Goal: Task Accomplishment & Management: Use online tool/utility

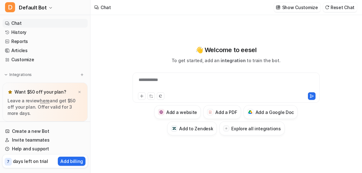
type textarea "**********"
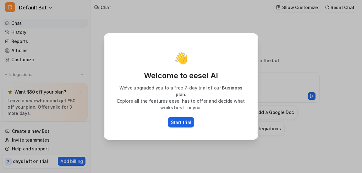
click at [181, 120] on p "Start trial" at bounding box center [181, 122] width 20 height 7
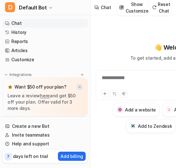
click at [78, 85] on img at bounding box center [80, 87] width 4 height 4
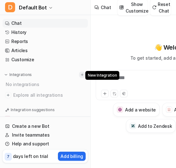
click at [80, 74] on img at bounding box center [82, 75] width 4 height 4
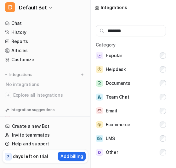
type input "*******"
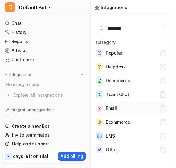
click at [117, 104] on button "Email" at bounding box center [131, 108] width 70 height 13
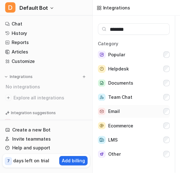
scroll to position [0, 0]
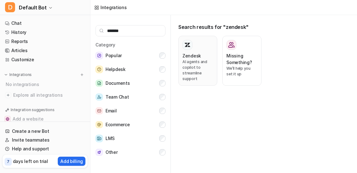
click at [196, 58] on h3 "Zendesk" at bounding box center [192, 56] width 19 height 7
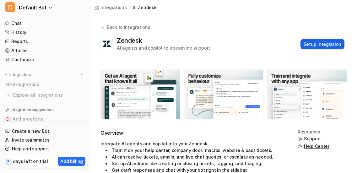
click at [318, 46] on button "Setup Integration" at bounding box center [323, 44] width 44 height 10
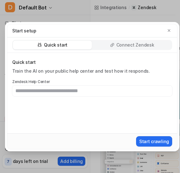
click at [124, 44] on p "Connect Zendesk" at bounding box center [136, 45] width 38 height 6
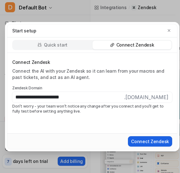
type input "**********"
click at [152, 140] on button "Connect Zendesk" at bounding box center [150, 141] width 44 height 10
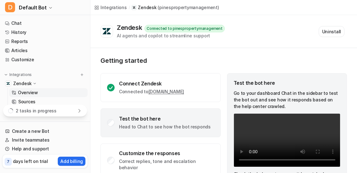
click at [119, 122] on div "Test the bot here" at bounding box center [165, 119] width 92 height 6
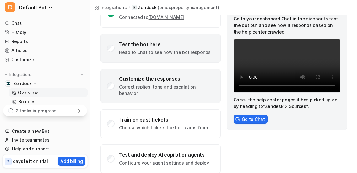
scroll to position [84, 0]
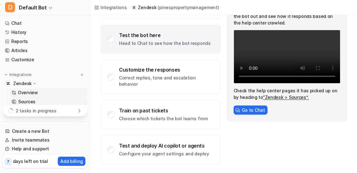
click at [21, 102] on p "Sources" at bounding box center [26, 102] width 17 height 6
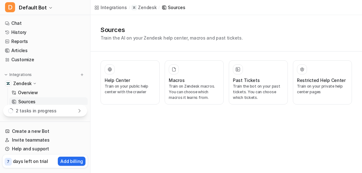
click at [54, 111] on div "2 tasks in progress" at bounding box center [45, 111] width 84 height 12
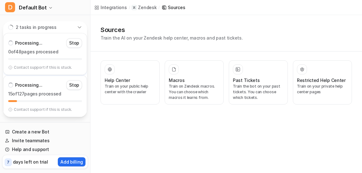
click at [51, 26] on p "2 tasks in progress" at bounding box center [36, 27] width 41 height 7
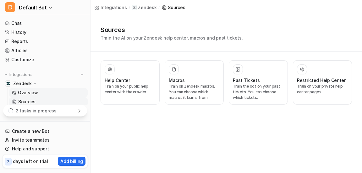
click at [32, 94] on p "Overview" at bounding box center [28, 93] width 20 height 6
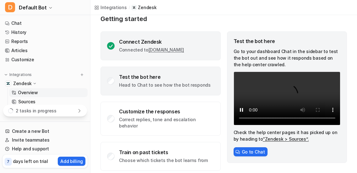
scroll to position [42, 0]
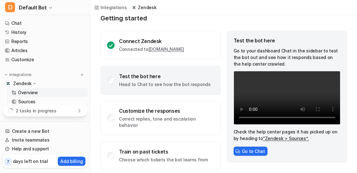
click at [143, 80] on div "Test the bot here" at bounding box center [165, 76] width 92 height 6
click at [175, 156] on button "Go to Chat" at bounding box center [251, 151] width 34 height 9
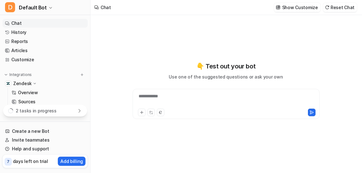
click at [168, 97] on div "**********" at bounding box center [226, 100] width 184 height 14
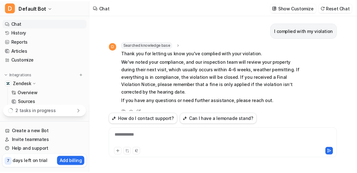
scroll to position [4, 0]
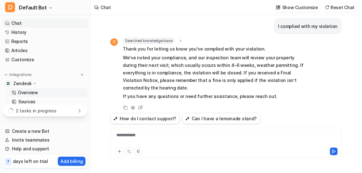
click at [23, 93] on p "Overview" at bounding box center [28, 93] width 20 height 6
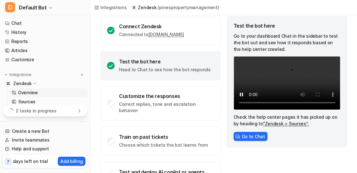
scroll to position [84, 0]
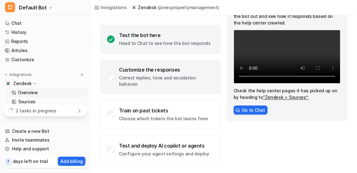
click at [169, 86] on p "Correct replies, tone and escalation behavior" at bounding box center [166, 81] width 95 height 13
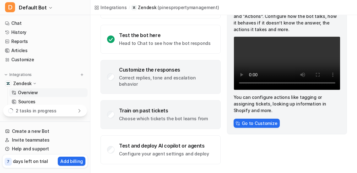
click at [162, 108] on div "Train on past tickets" at bounding box center [163, 111] width 89 height 6
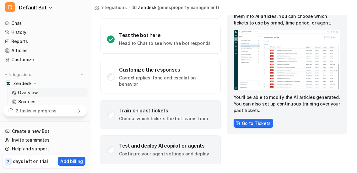
click at [162, 149] on div "Test and deploy AI copilot or agents Configure your agent settings and deploy" at bounding box center [164, 150] width 90 height 14
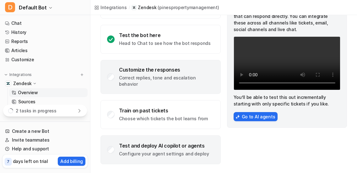
click at [142, 84] on p "Correct replies, tone and escalation behavior" at bounding box center [166, 81] width 95 height 13
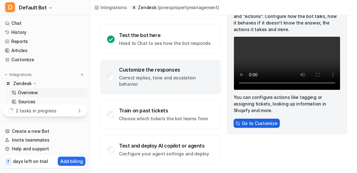
click at [175, 125] on button "Go to Customize" at bounding box center [257, 123] width 47 height 9
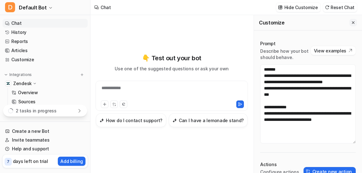
click at [175, 24] on icon "Close flyout" at bounding box center [353, 22] width 3 height 3
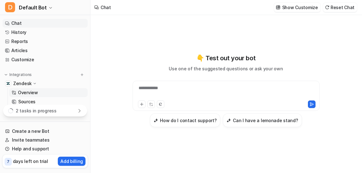
click at [47, 95] on link "Overview" at bounding box center [48, 92] width 79 height 9
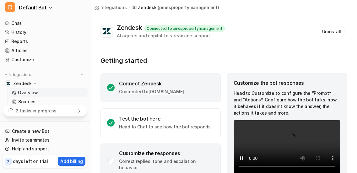
scroll to position [84, 0]
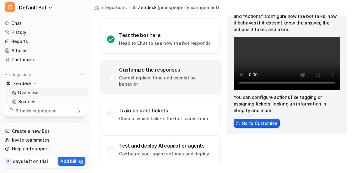
click at [175, 123] on button "Go to Customize" at bounding box center [257, 123] width 47 height 9
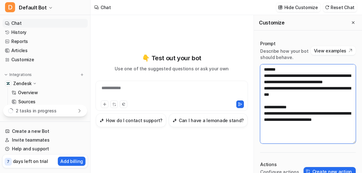
click at [175, 98] on textarea "**********" at bounding box center [308, 103] width 96 height 79
click at [175, 131] on textarea "**********" at bounding box center [308, 103] width 96 height 79
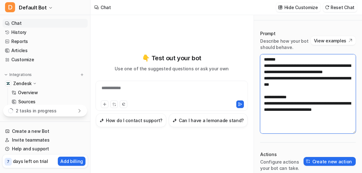
scroll to position [10, 0]
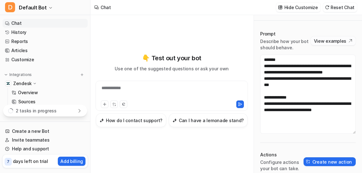
click at [175, 38] on button "View examples" at bounding box center [333, 40] width 45 height 9
click at [131, 88] on div "**********" at bounding box center [171, 92] width 149 height 14
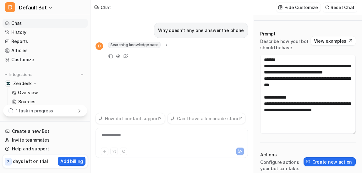
scroll to position [91, 0]
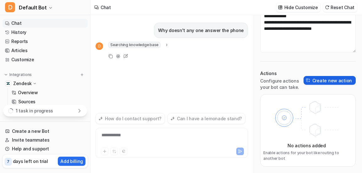
click at [175, 78] on button "Create new action" at bounding box center [330, 80] width 52 height 9
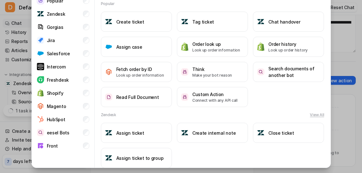
scroll to position [0, 0]
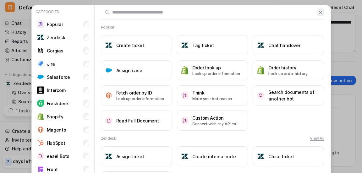
click at [175, 12] on img at bounding box center [320, 12] width 4 height 5
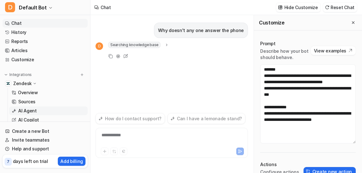
click at [27, 110] on p "AI Agent" at bounding box center [27, 111] width 19 height 6
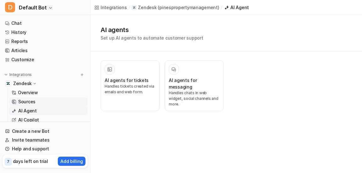
click at [28, 102] on p "Sources" at bounding box center [26, 102] width 17 height 6
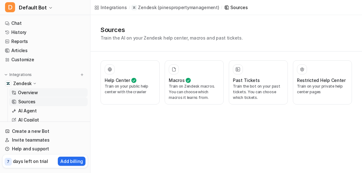
click at [33, 92] on p "Overview" at bounding box center [28, 93] width 20 height 6
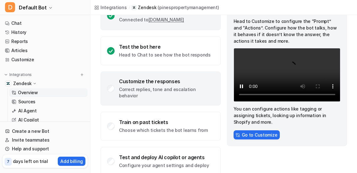
scroll to position [79, 0]
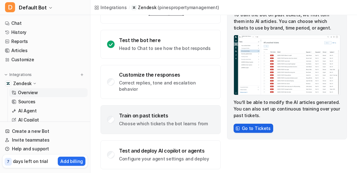
click at [175, 129] on button "Go to Tickets" at bounding box center [254, 128] width 40 height 9
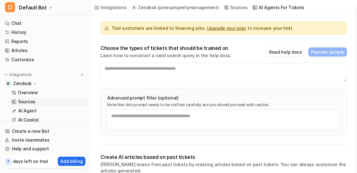
scroll to position [50, 0]
click at [23, 82] on p "Zendesk" at bounding box center [22, 83] width 19 height 6
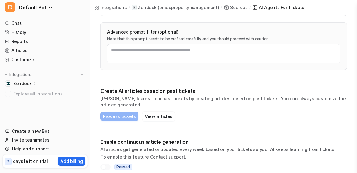
scroll to position [115, 0]
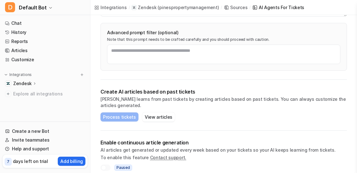
click at [24, 81] on p "Zendesk" at bounding box center [22, 83] width 19 height 6
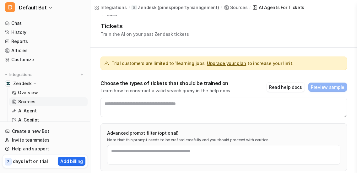
scroll to position [14, 0]
click at [26, 89] on link "Overview" at bounding box center [48, 92] width 79 height 9
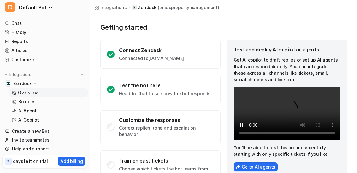
scroll to position [33, 0]
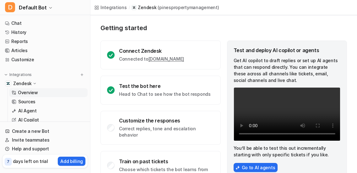
click at [175, 54] on div "Test and deploy AI copilot or agents Get AI copilot to draft replies or set up …" at bounding box center [287, 110] width 120 height 138
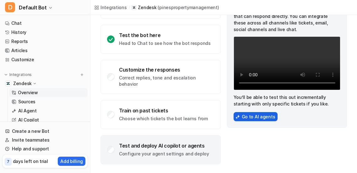
click at [175, 121] on button "Go to AI agents" at bounding box center [256, 116] width 44 height 9
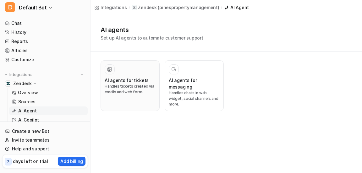
click at [119, 75] on div "AI agents for tickets Handles tickets created via emails and web form." at bounding box center [130, 85] width 51 height 43
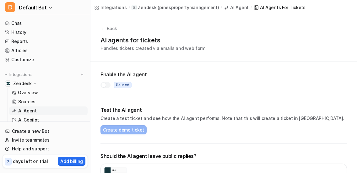
click at [104, 84] on div at bounding box center [103, 85] width 5 height 5
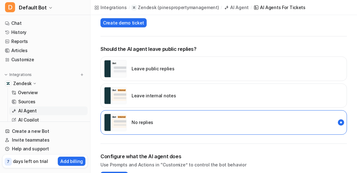
scroll to position [108, 0]
click at [151, 97] on p "Leave internal notes" at bounding box center [154, 95] width 44 height 7
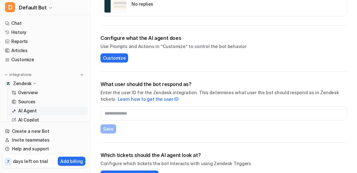
scroll to position [241, 0]
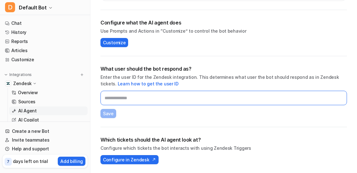
click at [152, 99] on input "text" at bounding box center [224, 98] width 247 height 14
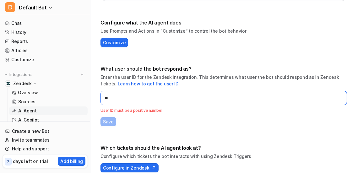
type input "*"
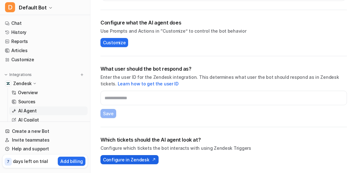
click at [146, 160] on span "Configure in Zendesk" at bounding box center [126, 160] width 46 height 7
drag, startPoint x: 143, startPoint y: 86, endPoint x: 135, endPoint y: 85, distance: 7.6
click at [135, 85] on link "Learn how to get the user ID" at bounding box center [148, 83] width 61 height 5
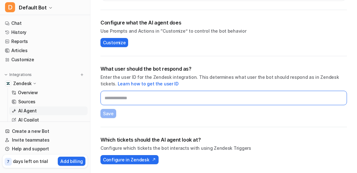
click at [124, 97] on input "text" at bounding box center [224, 98] width 247 height 14
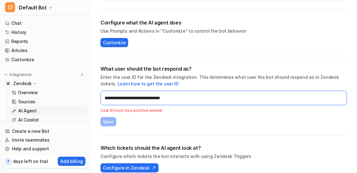
type input "**********"
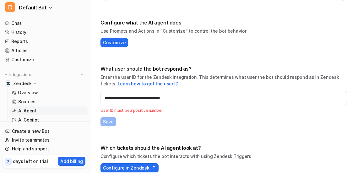
click at [118, 124] on div "**********" at bounding box center [224, 95] width 247 height 61
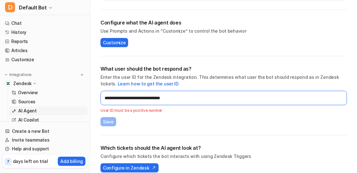
click at [125, 103] on input "**********" at bounding box center [224, 98] width 247 height 14
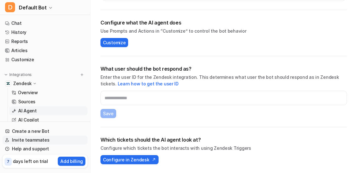
click at [27, 142] on link "Invite teammates" at bounding box center [45, 140] width 85 height 9
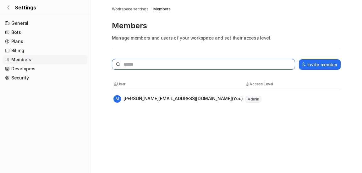
click at [132, 61] on input "text" at bounding box center [203, 64] width 183 height 11
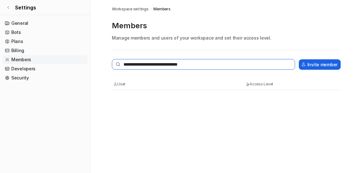
type input "**********"
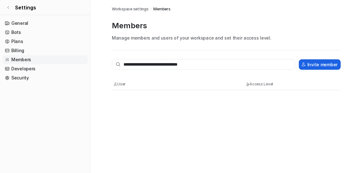
click at [175, 66] on button "Invite member" at bounding box center [320, 64] width 42 height 10
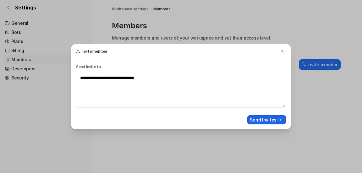
click at [175, 123] on button "Send Invites" at bounding box center [266, 119] width 39 height 9
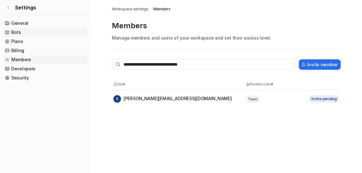
click at [44, 30] on link "Bots" at bounding box center [45, 32] width 85 height 9
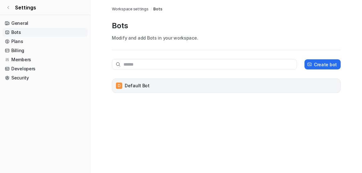
click at [152, 90] on div "D Default Bot" at bounding box center [226, 85] width 223 height 9
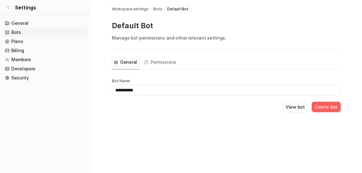
click at [175, 108] on button "View bot" at bounding box center [295, 107] width 25 height 10
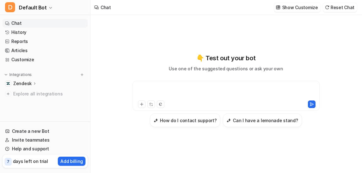
click at [159, 88] on div at bounding box center [226, 92] width 184 height 14
click at [23, 81] on p "Zendesk" at bounding box center [22, 83] width 19 height 6
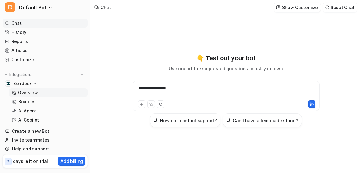
click at [28, 93] on p "Overview" at bounding box center [28, 93] width 20 height 6
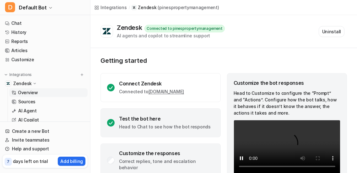
scroll to position [84, 0]
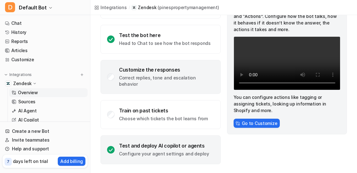
click at [175, 143] on div "Test and deploy AI copilot or agents" at bounding box center [164, 146] width 90 height 6
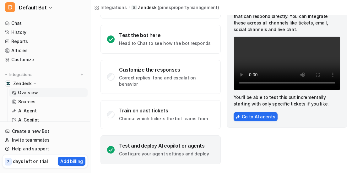
click at [116, 147] on div "Test and deploy AI copilot or agents Configure your agent settings and deploy" at bounding box center [161, 150] width 120 height 29
click at [175, 121] on button "Go to AI agents" at bounding box center [256, 116] width 44 height 9
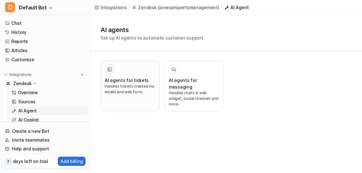
click at [132, 81] on h3 "AI agents for tickets" at bounding box center [127, 80] width 44 height 7
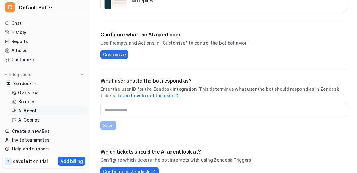
scroll to position [241, 0]
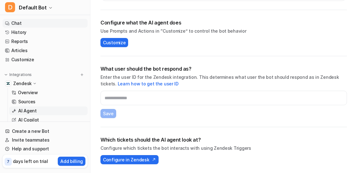
click at [18, 27] on link "Chat" at bounding box center [45, 23] width 85 height 9
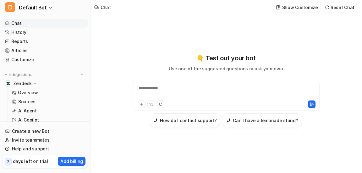
click at [175, 86] on div "**********" at bounding box center [226, 92] width 184 height 14
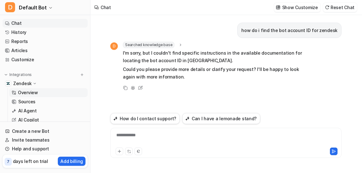
click at [35, 92] on p "Overview" at bounding box center [28, 93] width 20 height 6
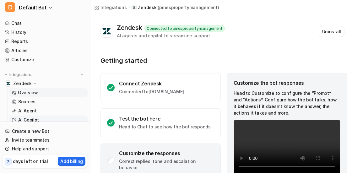
click at [35, 118] on p "AI Copilot" at bounding box center [28, 120] width 21 height 6
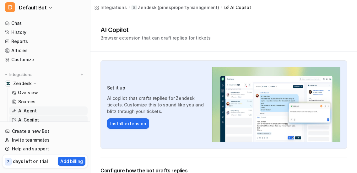
click at [30, 108] on p "AI Agent" at bounding box center [27, 111] width 19 height 6
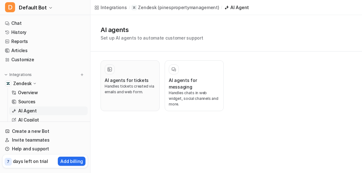
click at [120, 86] on p "Handles tickets created via emails and web form." at bounding box center [130, 89] width 51 height 11
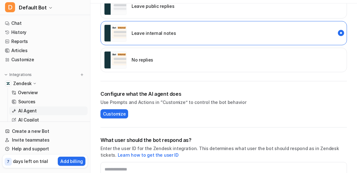
scroll to position [241, 0]
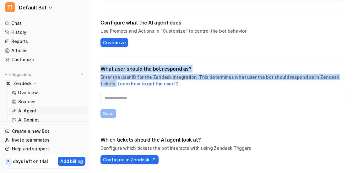
drag, startPoint x: 114, startPoint y: 83, endPoint x: 97, endPoint y: 69, distance: 22.6
copy div "What user should the bot respond as? Enter the user ID for the Zendesk integrat…"
click at [141, 84] on link "Learn how to get the user ID" at bounding box center [148, 83] width 61 height 5
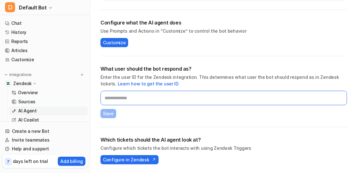
click at [137, 94] on input "text" at bounding box center [224, 98] width 247 height 14
paste input "**********"
type input "**********"
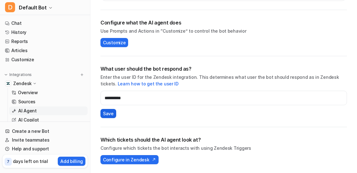
click at [109, 115] on span "Save" at bounding box center [108, 113] width 11 height 7
click at [143, 159] on span "Configure in Zendesk" at bounding box center [126, 160] width 46 height 7
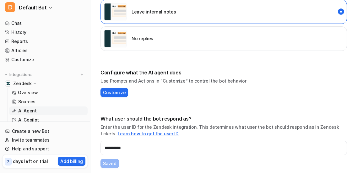
scroll to position [191, 0]
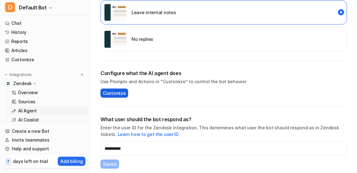
click at [117, 93] on span "Customize" at bounding box center [114, 93] width 23 height 7
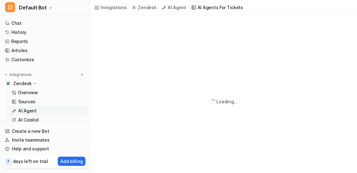
scroll to position [30, 0]
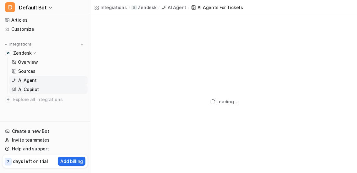
click at [30, 90] on p "AI Copilot" at bounding box center [28, 89] width 21 height 6
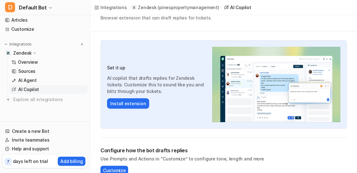
scroll to position [31, 0]
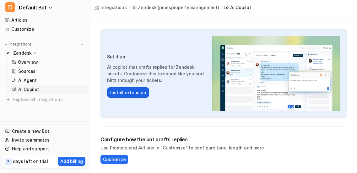
click at [125, 92] on button "Install extension" at bounding box center [128, 92] width 42 height 10
click at [113, 162] on span "Customize" at bounding box center [114, 159] width 23 height 7
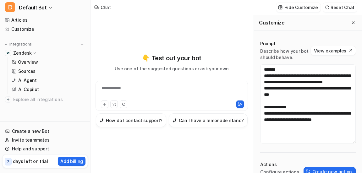
scroll to position [91, 0]
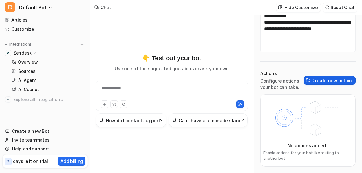
click at [320, 83] on button "Create new action" at bounding box center [330, 80] width 52 height 9
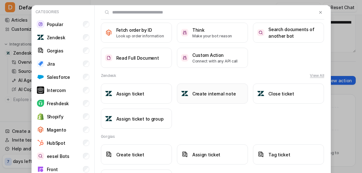
scroll to position [63, 0]
click at [211, 93] on h3 "Create internal note" at bounding box center [213, 93] width 43 height 7
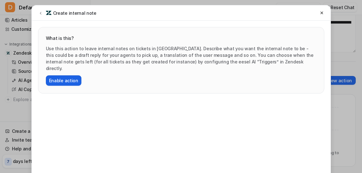
click at [68, 75] on button "Enable action" at bounding box center [64, 80] width 36 height 10
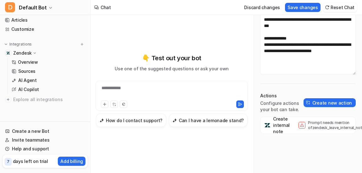
scroll to position [0, 0]
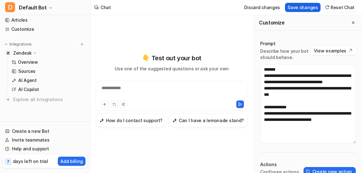
click at [299, 9] on button "Save changes" at bounding box center [303, 7] width 36 height 9
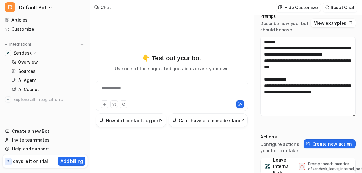
scroll to position [30, 0]
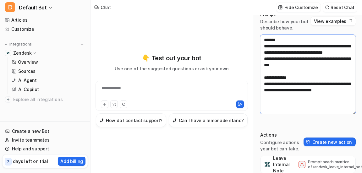
click at [290, 103] on textarea "**********" at bounding box center [308, 74] width 96 height 79
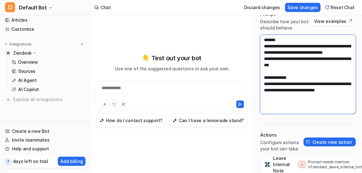
scroll to position [4, 0]
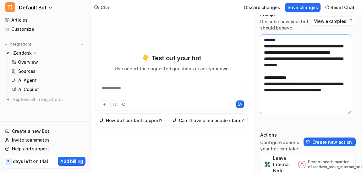
type textarea "**********"
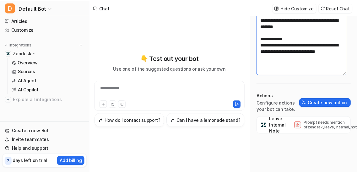
scroll to position [0, 0]
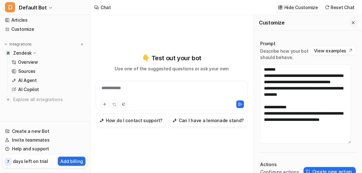
click at [351, 21] on icon "Close flyout" at bounding box center [353, 22] width 4 height 4
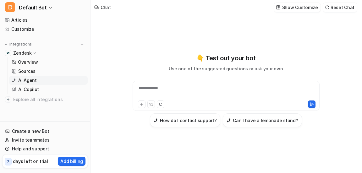
click at [27, 82] on p "AI Agent" at bounding box center [27, 80] width 19 height 6
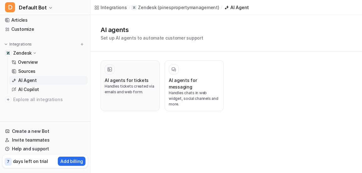
click at [121, 83] on h3 "AI agents for tickets" at bounding box center [127, 80] width 44 height 7
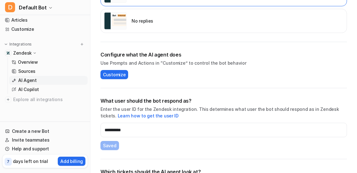
scroll to position [209, 0]
click at [116, 79] on button "Customize" at bounding box center [115, 74] width 28 height 9
click at [114, 73] on span "Customize" at bounding box center [114, 74] width 23 height 7
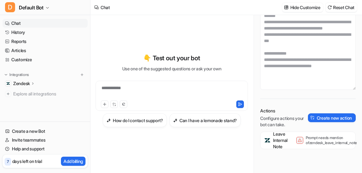
scroll to position [46, 0]
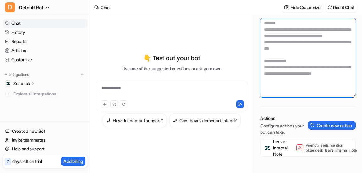
click at [293, 90] on textarea at bounding box center [308, 57] width 96 height 79
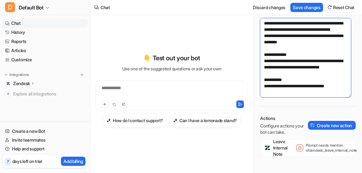
scroll to position [16, 0]
type textarea "**********"
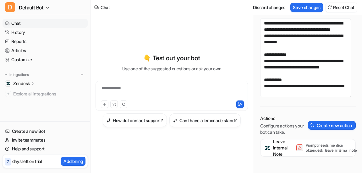
click at [306, 99] on div "**********" at bounding box center [308, 92] width 108 height 208
click at [301, 8] on button "Save changes" at bounding box center [307, 7] width 33 height 9
click at [122, 90] on div "**********" at bounding box center [171, 92] width 149 height 14
click at [54, 24] on link "Chat" at bounding box center [45, 23] width 85 height 9
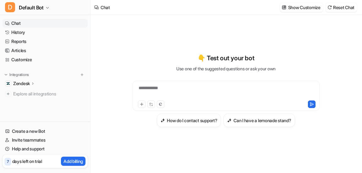
click at [150, 92] on div "**********" at bounding box center [226, 92] width 184 height 14
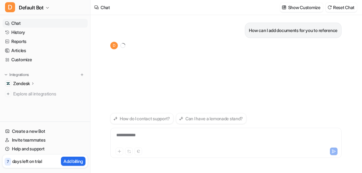
click at [35, 84] on icon at bounding box center [33, 83] width 4 height 5
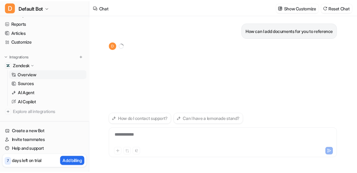
scroll to position [21, 0]
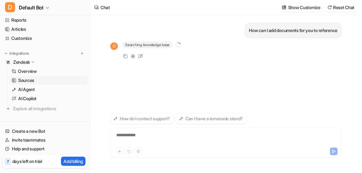
click at [34, 80] on p "Sources" at bounding box center [26, 80] width 16 height 6
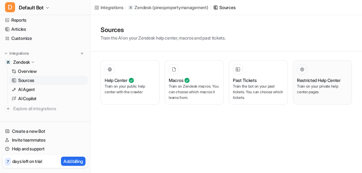
click at [302, 71] on icon at bounding box center [302, 69] width 5 height 4
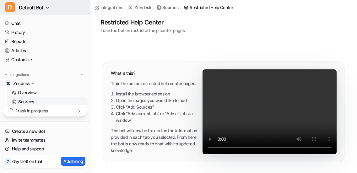
click at [23, 9] on span "Default Bot" at bounding box center [31, 7] width 25 height 9
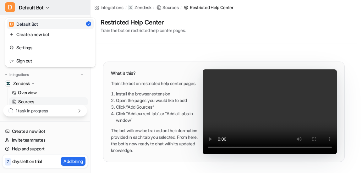
click at [23, 9] on span "Default Bot" at bounding box center [31, 7] width 25 height 9
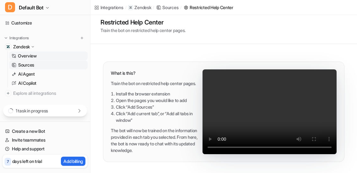
scroll to position [47, 0]
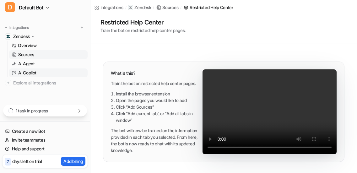
click at [36, 75] on p "AI Copilot" at bounding box center [27, 73] width 18 height 6
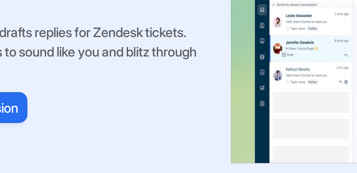
scroll to position [31, 0]
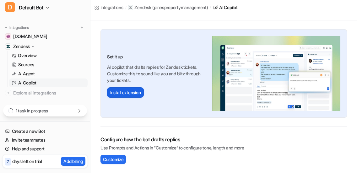
click at [135, 92] on button "Install extension" at bounding box center [125, 92] width 37 height 10
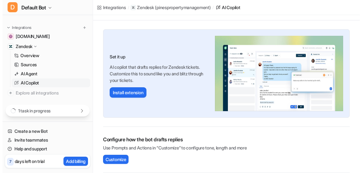
scroll to position [0, 0]
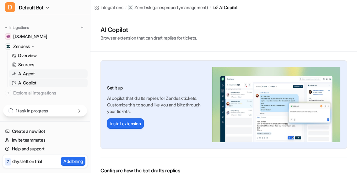
click at [33, 73] on p "AI Agent" at bounding box center [26, 74] width 17 height 6
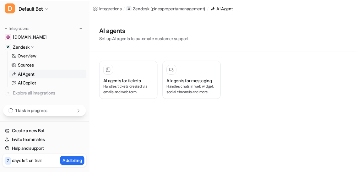
scroll to position [41, 0]
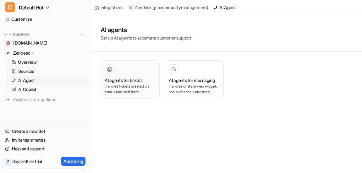
click at [128, 78] on h3 "AI agents for tickets" at bounding box center [124, 80] width 38 height 7
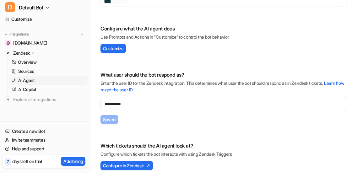
scroll to position [241, 0]
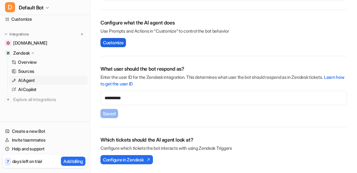
click at [117, 45] on span "Customize" at bounding box center [113, 42] width 20 height 7
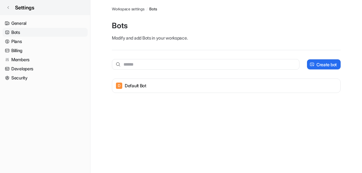
click at [14, 9] on link "Settings" at bounding box center [45, 7] width 90 height 15
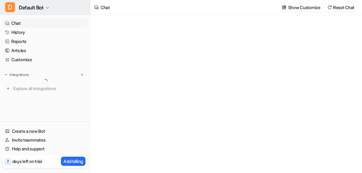
type textarea "**********"
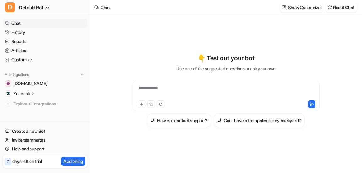
click at [24, 93] on p "Zendesk" at bounding box center [21, 94] width 17 height 6
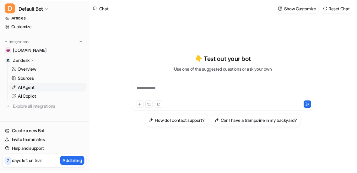
scroll to position [36, 0]
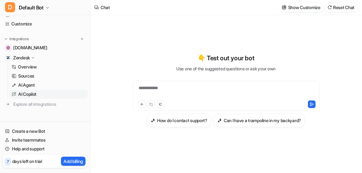
click at [38, 95] on link "AI Copilot" at bounding box center [48, 94] width 79 height 9
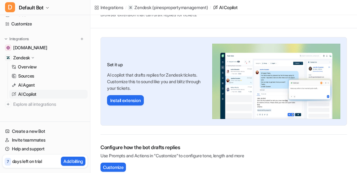
scroll to position [31, 0]
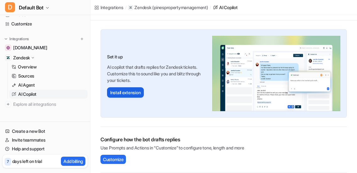
click at [126, 95] on button "Install extension" at bounding box center [125, 92] width 37 height 10
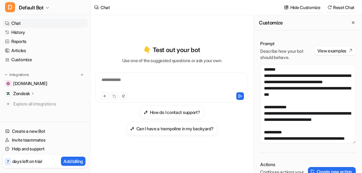
scroll to position [25, 0]
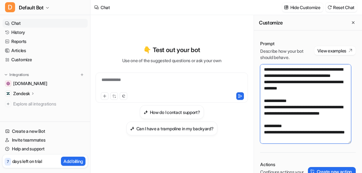
click at [279, 128] on textarea "**********" at bounding box center [305, 103] width 91 height 79
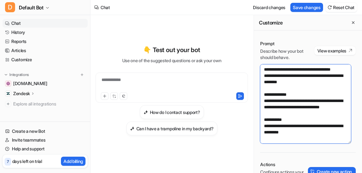
scroll to position [0, 0]
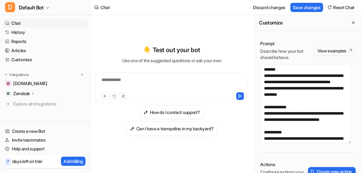
click at [323, 51] on button "View examples" at bounding box center [335, 50] width 42 height 9
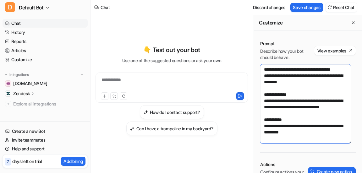
drag, startPoint x: 285, startPoint y: 118, endPoint x: 268, endPoint y: 119, distance: 17.3
click at [268, 119] on textarea "**********" at bounding box center [305, 103] width 91 height 79
paste textarea "**********"
click at [297, 126] on textarea "**********" at bounding box center [305, 103] width 91 height 79
drag, startPoint x: 297, startPoint y: 126, endPoint x: 262, endPoint y: 126, distance: 35.2
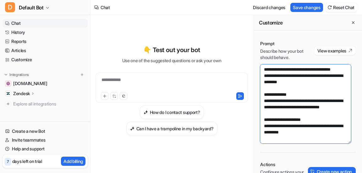
click at [262, 126] on textarea "**********" at bounding box center [305, 103] width 91 height 79
click at [318, 132] on textarea "**********" at bounding box center [305, 103] width 91 height 79
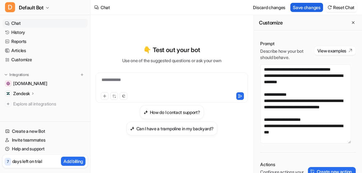
click at [295, 7] on button "Save changes" at bounding box center [307, 7] width 33 height 9
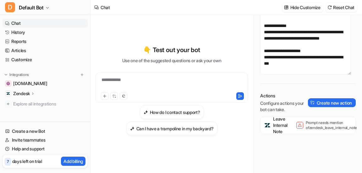
scroll to position [74, 0]
click at [313, 98] on button "Create new action" at bounding box center [332, 102] width 48 height 9
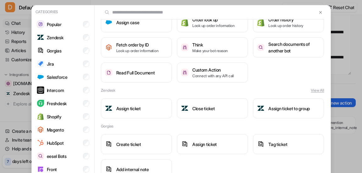
scroll to position [48, 0]
click at [139, 109] on h3 "Assign ticket" at bounding box center [128, 108] width 25 height 7
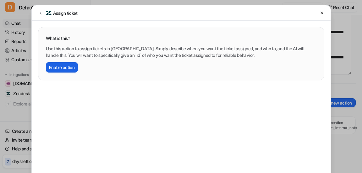
click at [64, 67] on button "Enable action" at bounding box center [62, 67] width 32 height 10
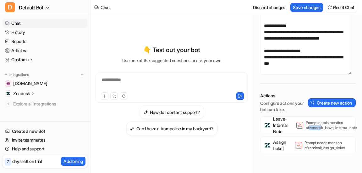
drag, startPoint x: 307, startPoint y: 125, endPoint x: 322, endPoint y: 124, distance: 14.8
click at [322, 124] on p "Prompt needs mention of zendesk_leave_internal_note" at bounding box center [331, 125] width 50 height 10
click at [307, 58] on textarea "**********" at bounding box center [305, 35] width 91 height 79
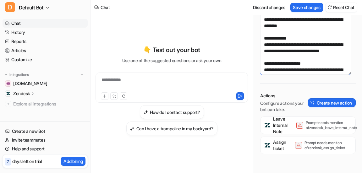
scroll to position [25, 0]
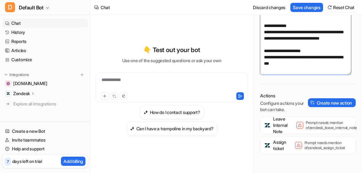
click at [263, 50] on textarea "**********" at bounding box center [305, 35] width 91 height 79
click at [320, 59] on textarea "**********" at bounding box center [305, 35] width 91 height 79
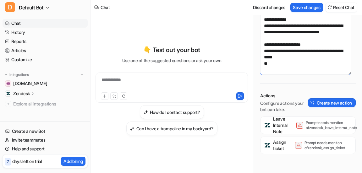
paste textarea "**********"
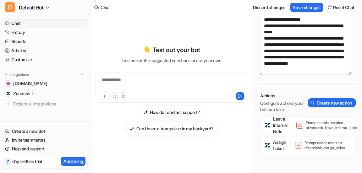
scroll to position [67, 0]
click at [295, 61] on textarea "**********" at bounding box center [305, 35] width 91 height 79
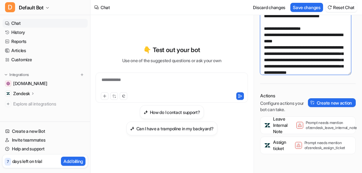
scroll to position [35, 0]
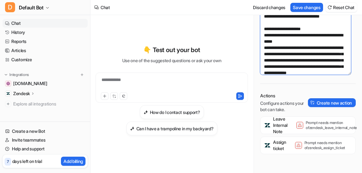
click at [269, 56] on textarea "**********" at bounding box center [305, 35] width 91 height 79
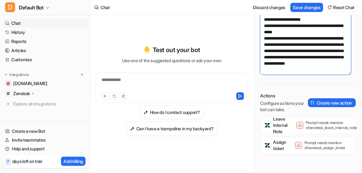
scroll to position [70, 0]
click at [288, 58] on textarea "**********" at bounding box center [305, 35] width 91 height 79
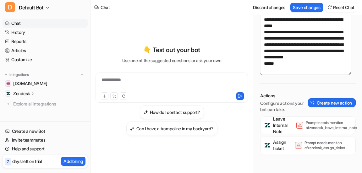
scroll to position [82, 0]
paste textarea "**********"
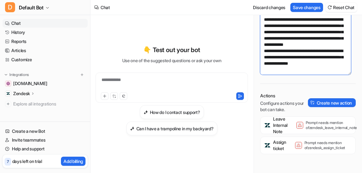
click at [267, 54] on textarea "**********" at bounding box center [305, 35] width 91 height 79
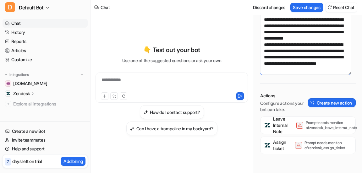
scroll to position [107, 0]
click at [339, 53] on textarea "**********" at bounding box center [305, 35] width 91 height 79
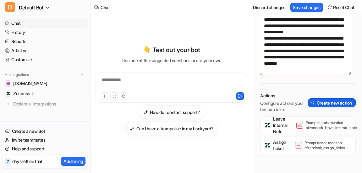
scroll to position [0, 0]
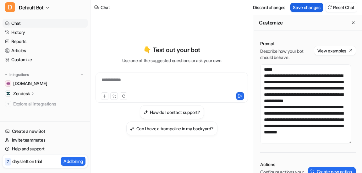
click at [302, 8] on button "Save changes" at bounding box center [307, 7] width 33 height 9
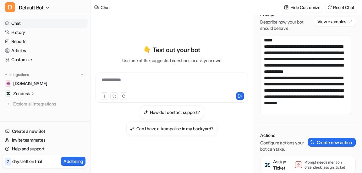
scroll to position [74, 0]
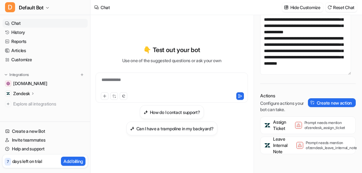
click at [313, 127] on div "Assign Ticket Prompt needs mention of zendesk_assign_ticket" at bounding box center [308, 126] width 90 height 18
click at [306, 124] on p "Prompt needs mention of zendesk_assign_ticket" at bounding box center [330, 125] width 50 height 10
click at [275, 121] on p "Assign Ticket" at bounding box center [279, 125] width 13 height 13
click at [312, 99] on button "Create new action" at bounding box center [332, 102] width 48 height 9
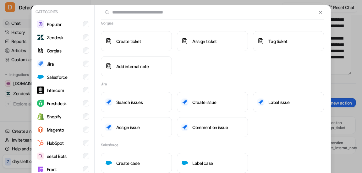
scroll to position [0, 0]
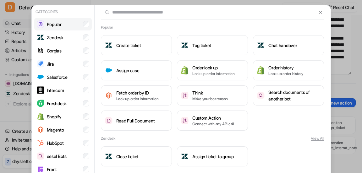
click at [66, 25] on li "Popular" at bounding box center [63, 24] width 58 height 13
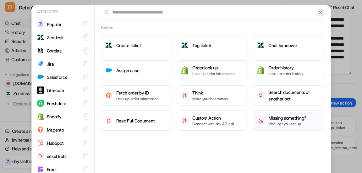
click at [318, 12] on img at bounding box center [320, 12] width 4 height 5
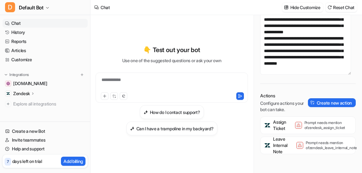
click at [275, 121] on p "Assign Ticket" at bounding box center [279, 125] width 13 height 13
click at [312, 124] on p "Prompt needs mention of zendesk_assign_ticket" at bounding box center [330, 125] width 50 height 10
click at [299, 124] on span at bounding box center [298, 125] width 7 height 7
click at [300, 141] on div "Prompt needs mention of zendesk_leave_internal_note" at bounding box center [326, 146] width 60 height 10
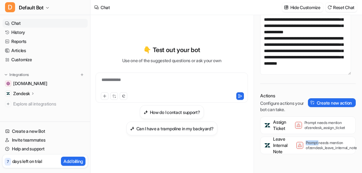
click at [300, 141] on div "Prompt needs mention of zendesk_leave_internal_note" at bounding box center [326, 146] width 60 height 10
click at [302, 144] on icon at bounding box center [300, 146] width 4 height 4
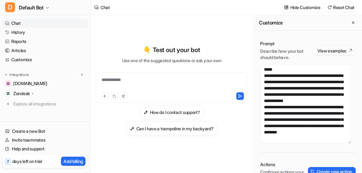
click at [325, 51] on button "View examples" at bounding box center [335, 50] width 42 height 9
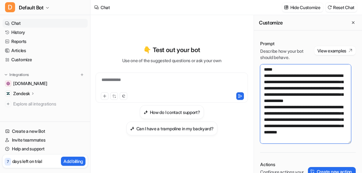
drag, startPoint x: 320, startPoint y: 131, endPoint x: 267, endPoint y: 103, distance: 60.1
click at [267, 103] on textarea "**********" at bounding box center [305, 103] width 91 height 79
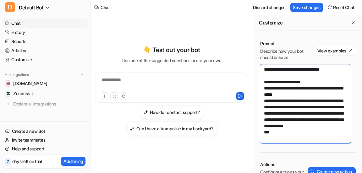
paste textarea "**********"
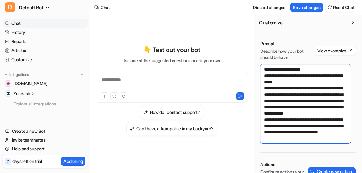
scroll to position [107, 0]
click at [269, 102] on textarea "**********" at bounding box center [305, 103] width 91 height 79
drag, startPoint x: 298, startPoint y: 120, endPoint x: 269, endPoint y: 127, distance: 30.0
click at [269, 127] on textarea "**********" at bounding box center [305, 103] width 91 height 79
paste textarea
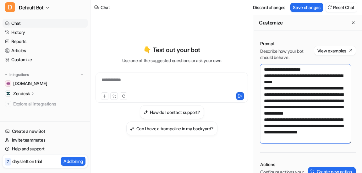
scroll to position [101, 0]
click at [335, 124] on textarea "**********" at bounding box center [305, 103] width 91 height 79
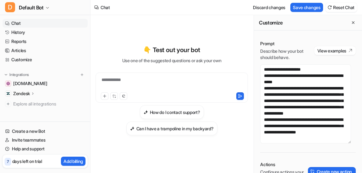
click at [320, 144] on div "**********" at bounding box center [308, 138] width 108 height 208
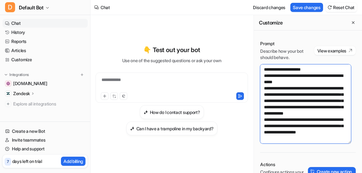
click at [316, 139] on textarea "**********" at bounding box center [305, 103] width 91 height 79
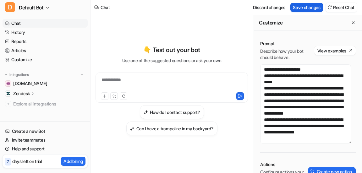
click at [301, 8] on button "Save changes" at bounding box center [307, 7] width 33 height 9
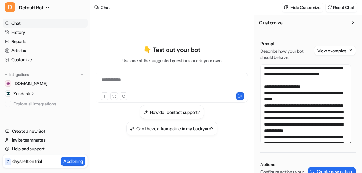
scroll to position [46, 0]
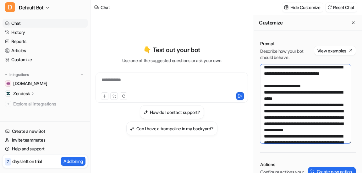
click at [321, 106] on textarea "**********" at bounding box center [305, 103] width 91 height 79
click at [313, 113] on textarea "**********" at bounding box center [305, 103] width 91 height 79
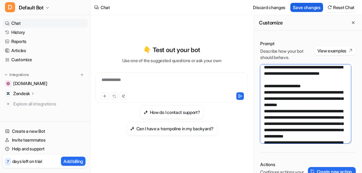
type textarea "**********"
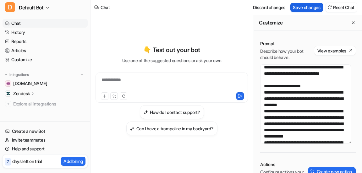
click at [300, 8] on button "Save changes" at bounding box center [307, 7] width 33 height 9
click at [30, 91] on p "Zendesk" at bounding box center [21, 94] width 17 height 6
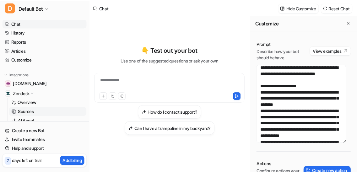
scroll to position [35, 0]
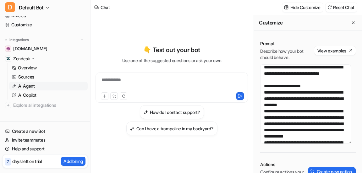
click at [32, 85] on p "AI Agent" at bounding box center [26, 86] width 17 height 6
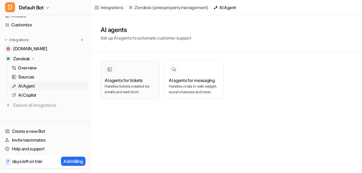
click at [131, 90] on p "Handles tickets created via emails and web form." at bounding box center [130, 89] width 51 height 11
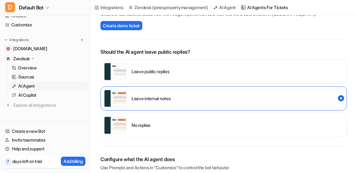
scroll to position [123, 0]
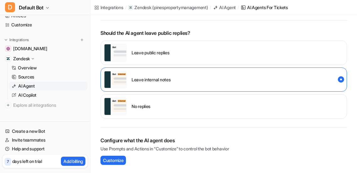
click at [167, 53] on p "Leave public replies" at bounding box center [151, 52] width 38 height 7
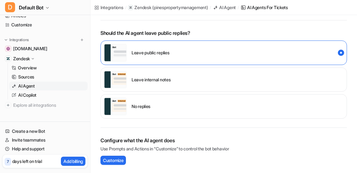
click at [248, 135] on div "Configure what the AI agent does Use Prompts and Actions in “Customize” to cont…" at bounding box center [224, 151] width 247 height 46
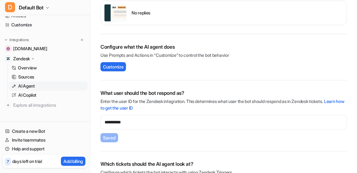
scroll to position [241, 0]
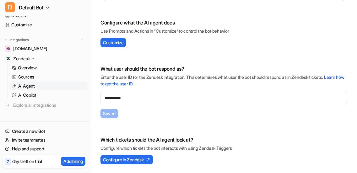
click at [197, 129] on div "Which tickets should the AI agent look at? Configure which tickets the bot inte…" at bounding box center [224, 150] width 247 height 46
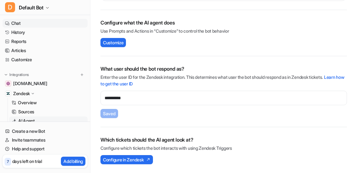
click at [29, 20] on link "Chat" at bounding box center [45, 23] width 85 height 9
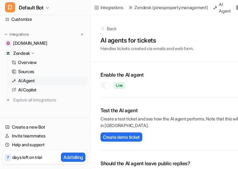
scroll to position [45, 0]
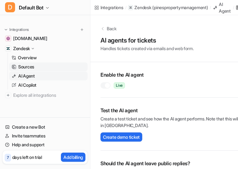
click at [31, 67] on p "Sources" at bounding box center [26, 67] width 16 height 6
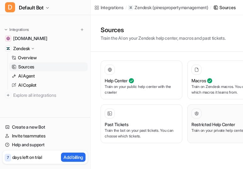
click at [201, 119] on div "Restricted Help Center Train on your private help center pages" at bounding box center [228, 123] width 74 height 30
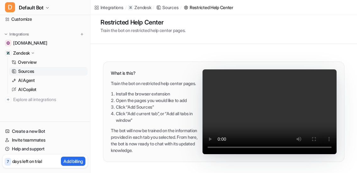
scroll to position [41, 0]
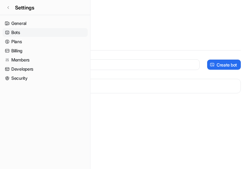
scroll to position [0, 86]
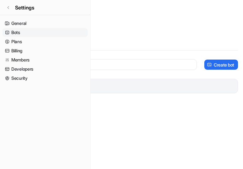
click at [192, 82] on div "D Default Bot" at bounding box center [123, 85] width 223 height 9
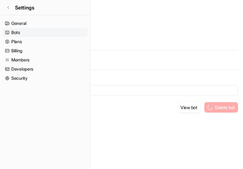
type input "**********"
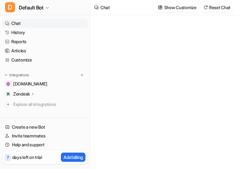
type textarea "**********"
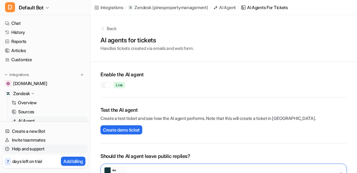
click at [39, 150] on link "Help and support" at bounding box center [45, 149] width 85 height 9
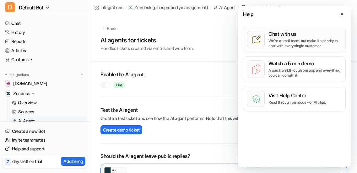
click at [287, 38] on p "We’re a small team, but make it a priority to chat with every single customer." at bounding box center [305, 43] width 73 height 10
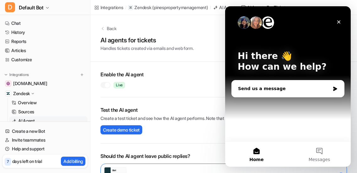
click at [272, 89] on div "Send us a message" at bounding box center [284, 89] width 92 height 7
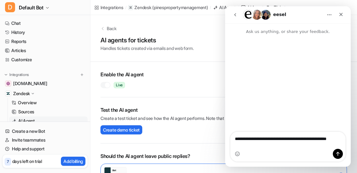
type textarea "**********"
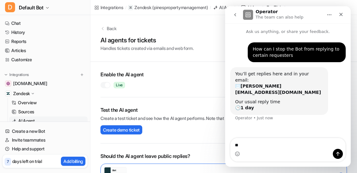
type textarea "*"
click at [328, 17] on button "Home" at bounding box center [330, 15] width 12 height 12
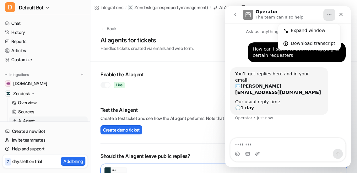
click at [231, 14] on button "go back" at bounding box center [236, 15] width 12 height 12
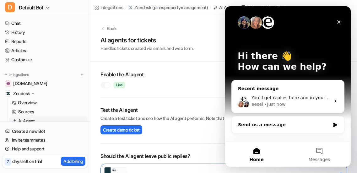
click at [341, 22] on icon "Close" at bounding box center [339, 21] width 5 height 5
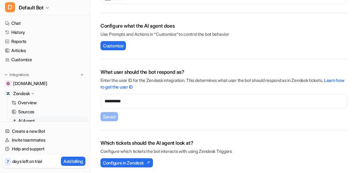
scroll to position [241, 0]
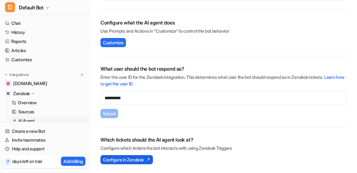
click at [144, 161] on span "Configure in Zendesk" at bounding box center [123, 160] width 41 height 7
